Goal: Task Accomplishment & Management: Complete application form

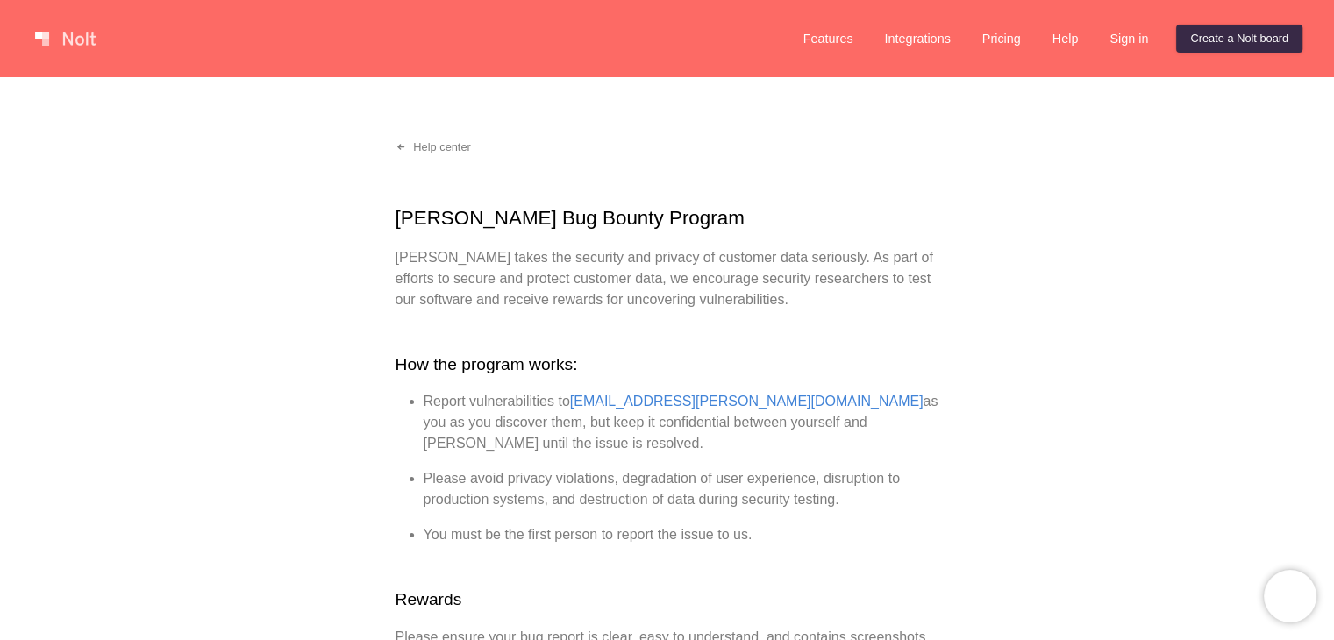
drag, startPoint x: 1140, startPoint y: 32, endPoint x: 1262, endPoint y: 146, distance: 167.0
click at [1119, 40] on link "Sign in" at bounding box center [1129, 39] width 67 height 28
click at [1126, 29] on link "Sign in" at bounding box center [1129, 39] width 67 height 28
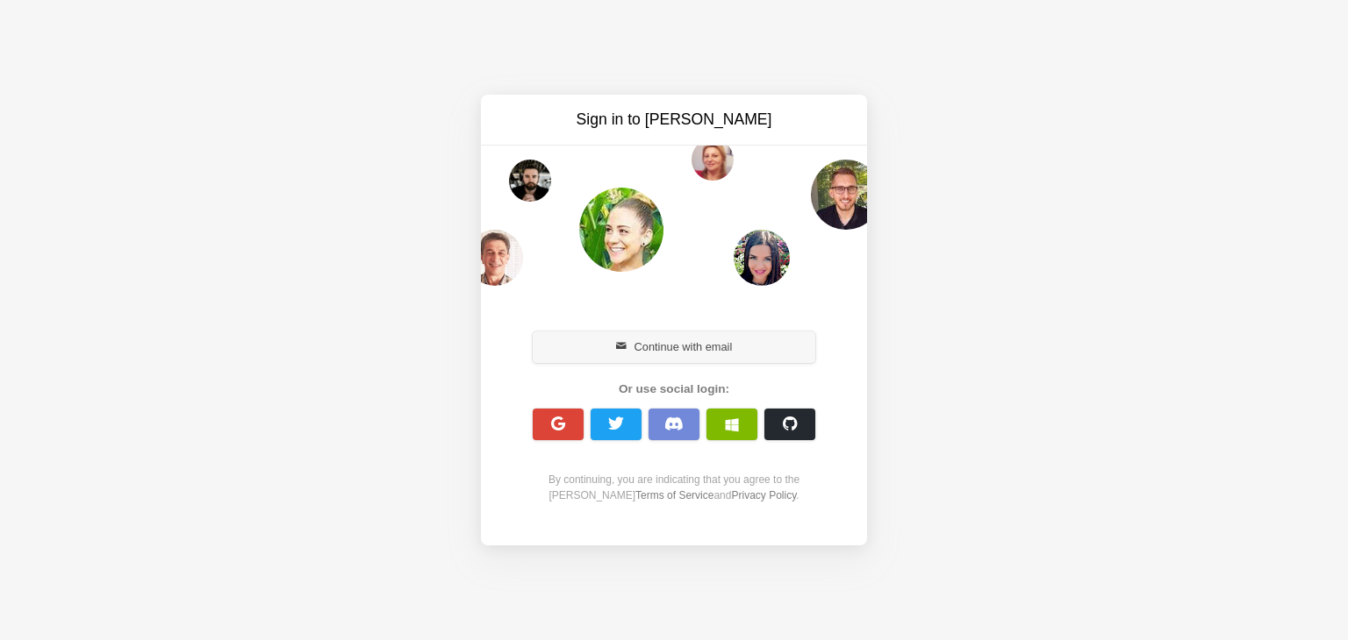
click at [648, 340] on button "Continue with email" at bounding box center [674, 348] width 282 height 32
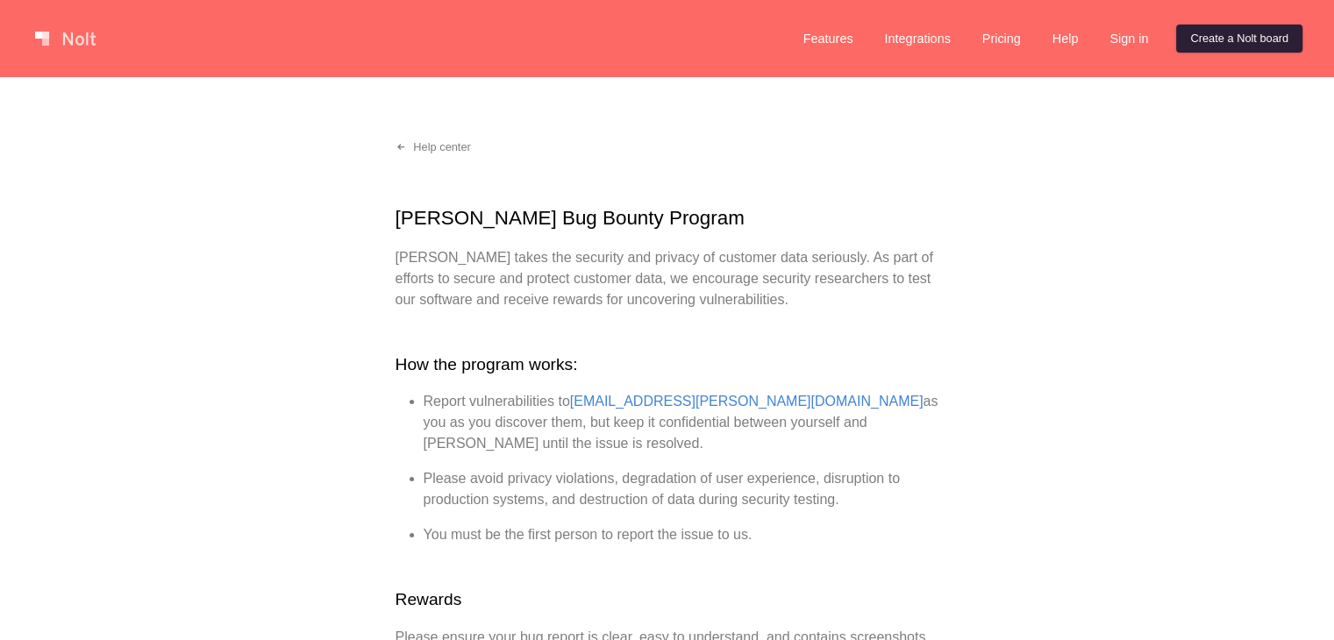
click at [1200, 48] on link "Create a Nolt board" at bounding box center [1239, 39] width 126 height 28
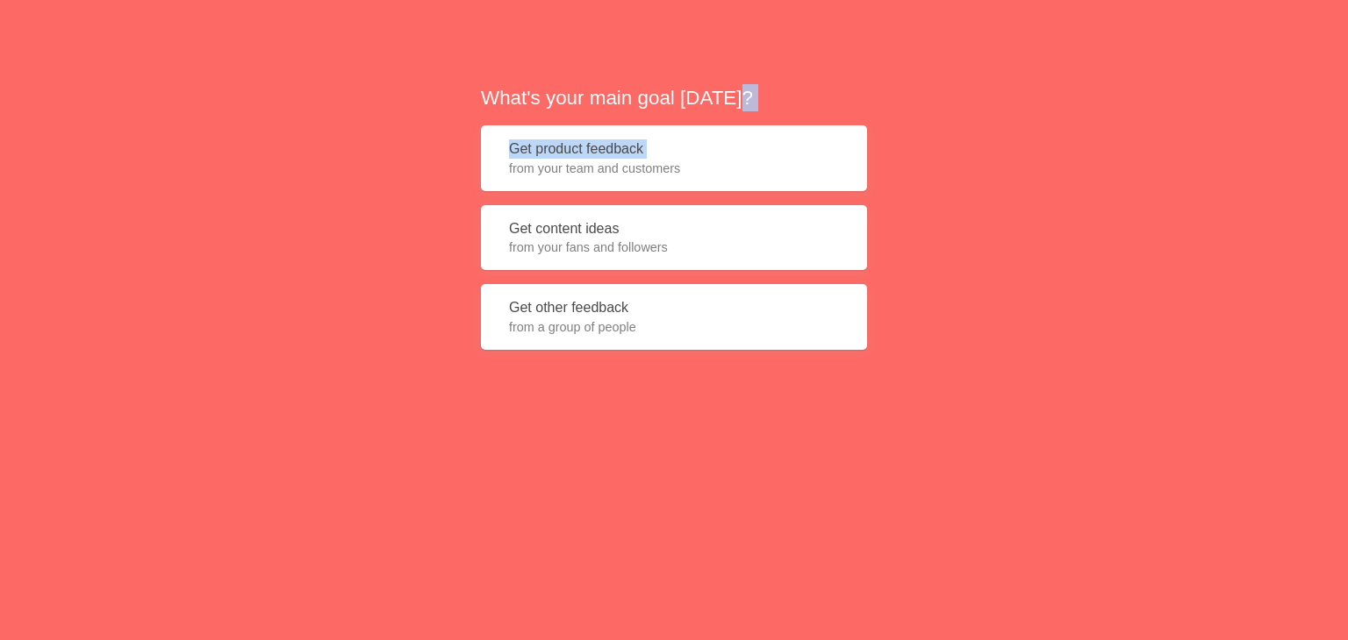
drag, startPoint x: 1200, startPoint y: 48, endPoint x: 778, endPoint y: 157, distance: 435.8
click at [778, 157] on div "What's your main goal [DATE]? Get product feedback from your team and customers…" at bounding box center [674, 224] width 1348 height 448
click at [649, 155] on button "Get product feedback from your team and customers" at bounding box center [674, 158] width 386 height 66
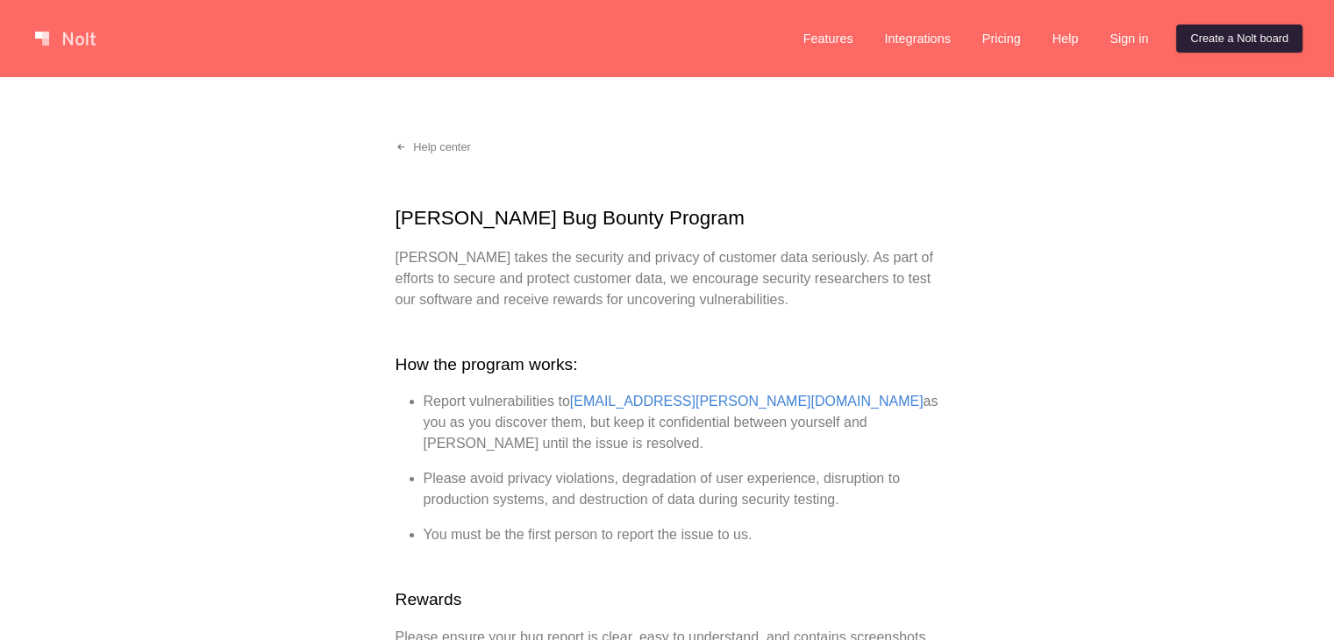
click at [1197, 29] on link "Create a Nolt board" at bounding box center [1239, 39] width 126 height 28
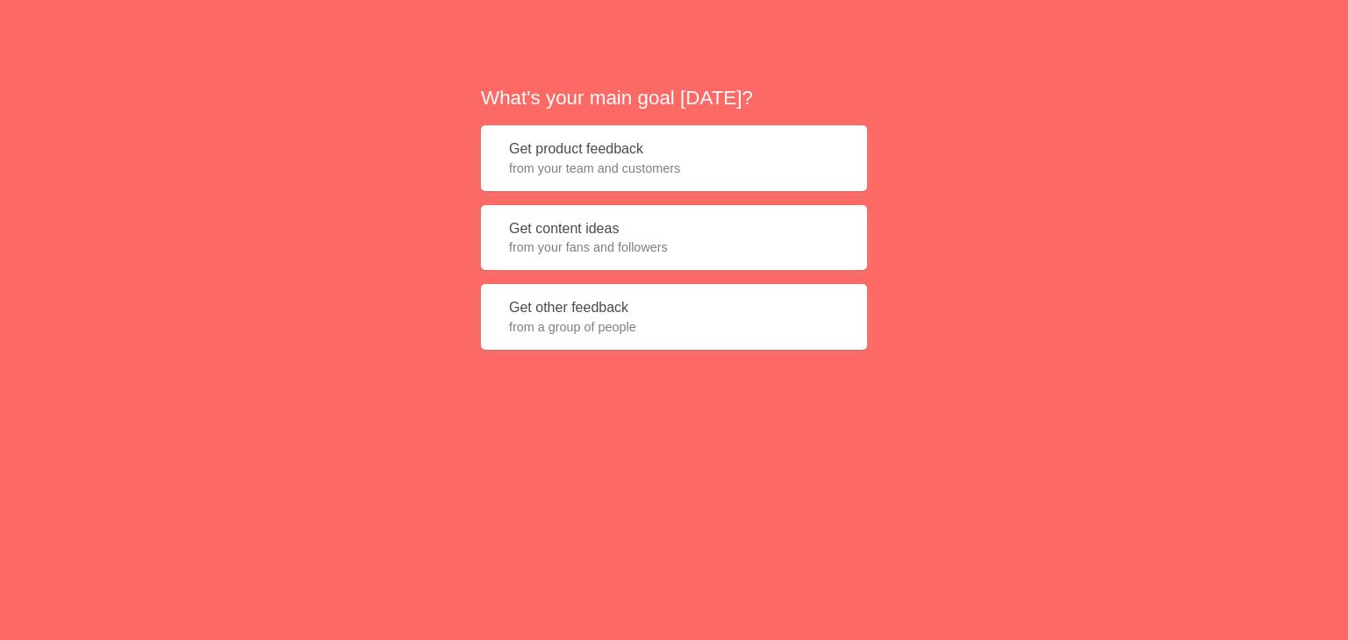
click at [633, 251] on span "from your fans and followers" at bounding box center [674, 248] width 330 height 18
